Goal: Complete application form

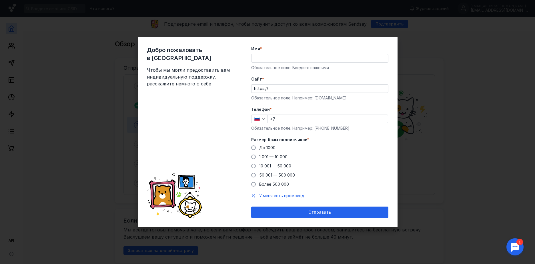
drag, startPoint x: 265, startPoint y: 57, endPoint x: 287, endPoint y: 60, distance: 22.2
click at [265, 57] on input "Имя *" at bounding box center [320, 58] width 137 height 8
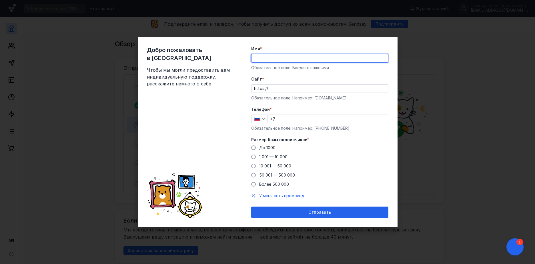
type input "[PERSON_NAME]"
click at [289, 89] on input "Cайт *" at bounding box center [329, 89] width 117 height 8
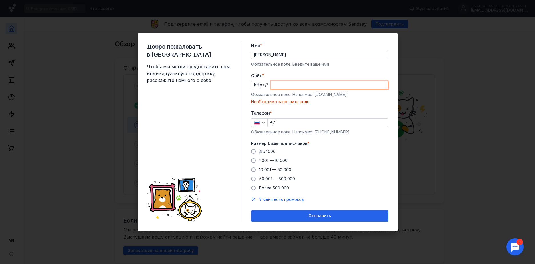
paste input "[DOMAIN_NAME][URL]"
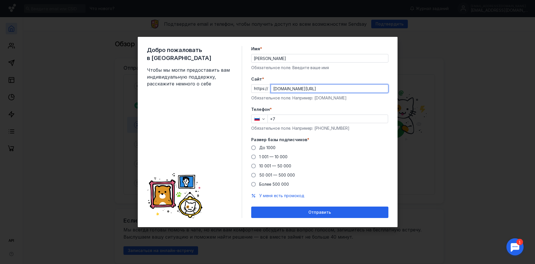
type input "[DOMAIN_NAME][URL]"
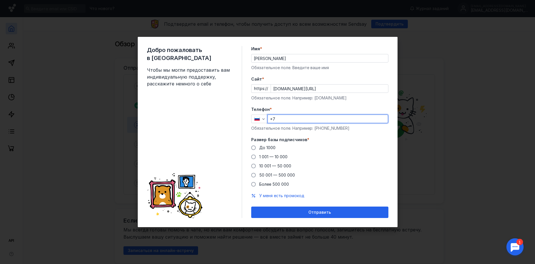
click at [287, 118] on input "+7" at bounding box center [328, 119] width 120 height 8
click at [482, 130] on div "Добро пожаловать в Sendsay Чтобы мы могли предоставить вам индивидуальную подде…" at bounding box center [267, 132] width 535 height 264
type input "[PHONE_NUMBER]"
click at [512, 248] on div at bounding box center [516, 247] width 18 height 18
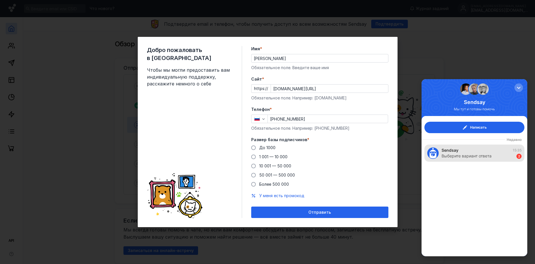
click at [485, 155] on div "Выберите вариант ответа" at bounding box center [467, 156] width 50 height 6
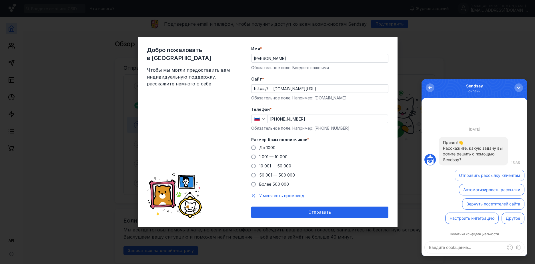
click at [510, 174] on button "Отправить рассылку клиентам" at bounding box center [490, 175] width 70 height 11
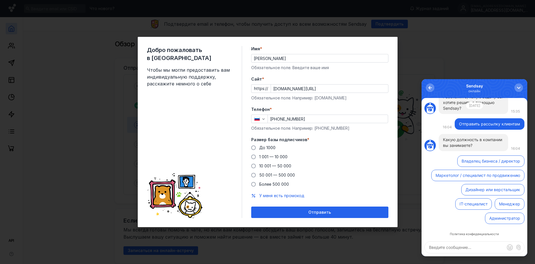
click at [507, 207] on button "Менеджер" at bounding box center [510, 203] width 30 height 11
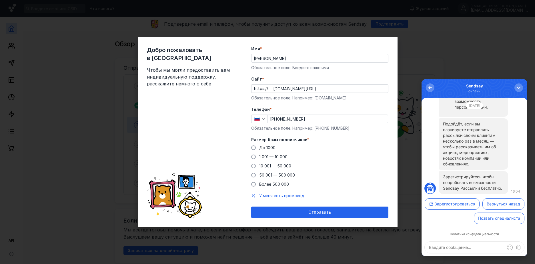
click at [480, 204] on button "Зарегистрироваться" at bounding box center [452, 203] width 55 height 11
